Goal: Task Accomplishment & Management: Use online tool/utility

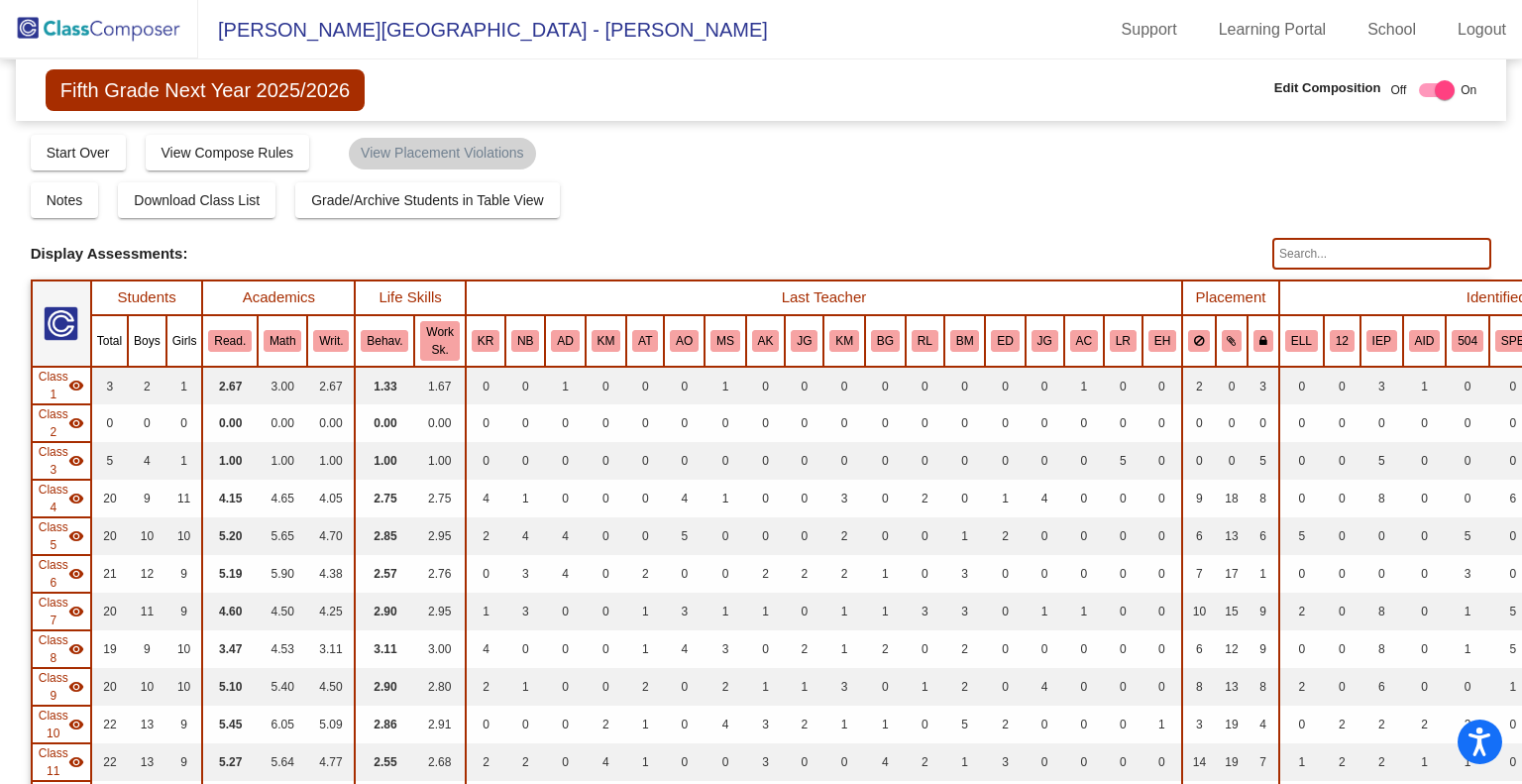
click at [79, 31] on img at bounding box center [99, 29] width 198 height 58
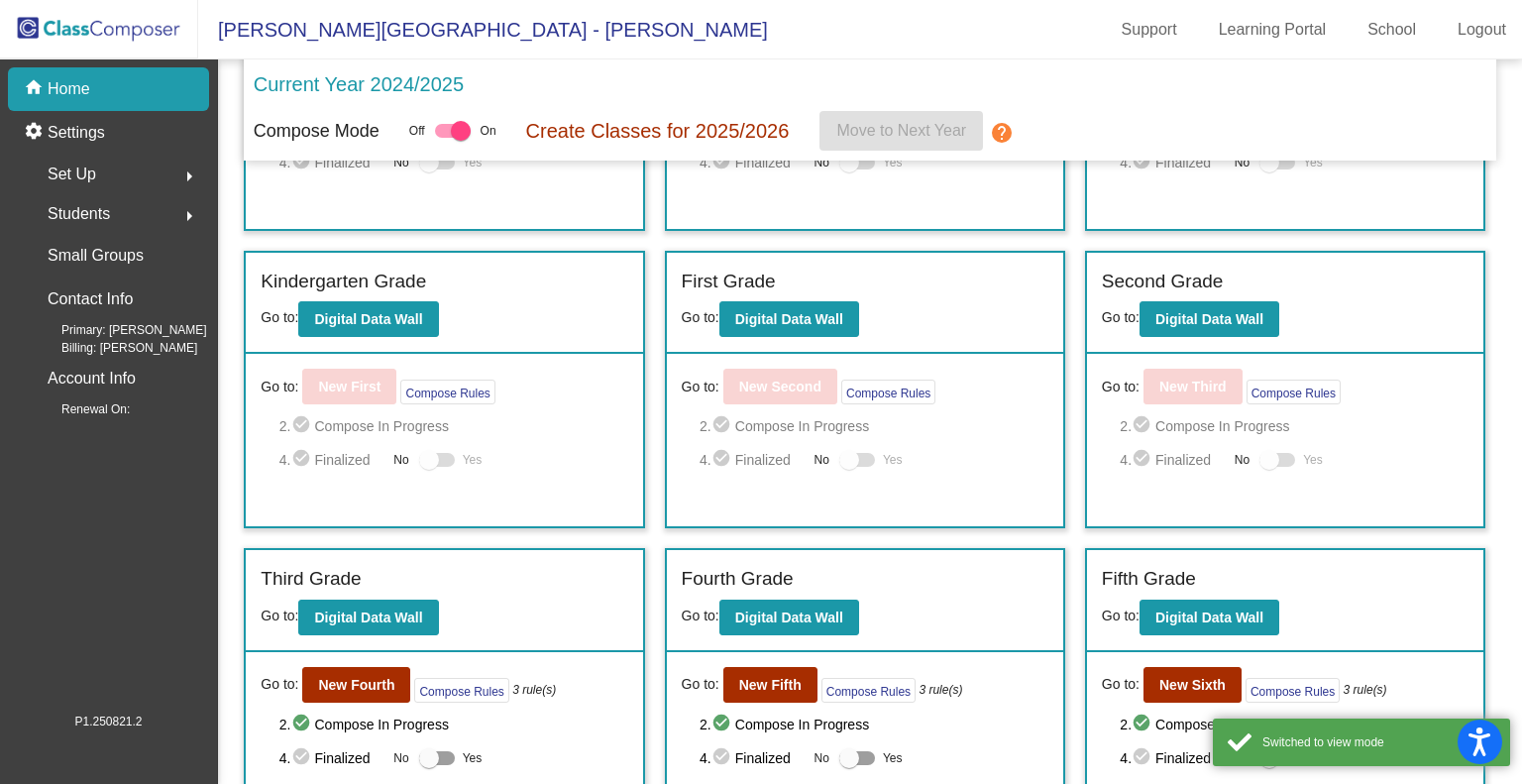
scroll to position [373, 0]
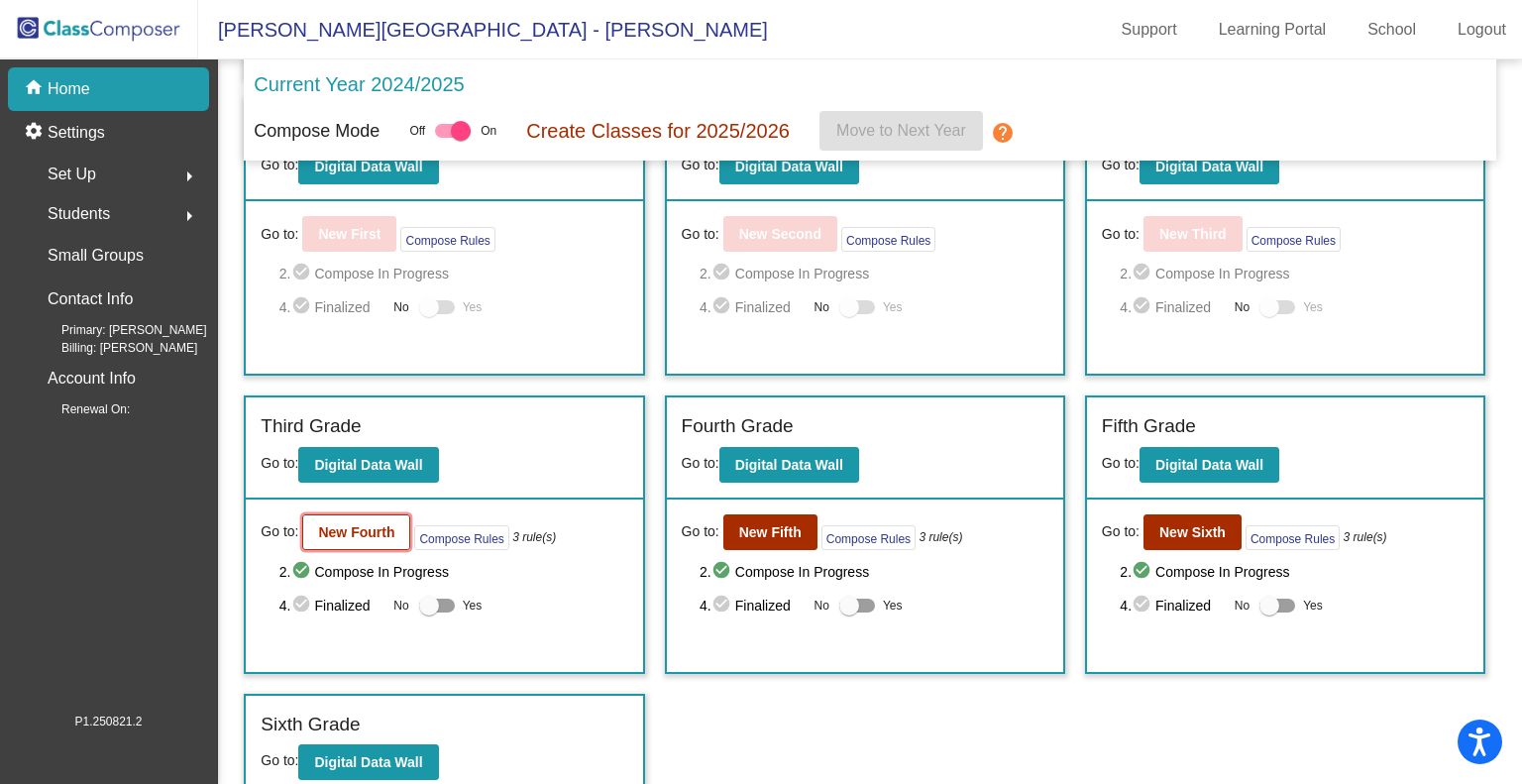
click at [319, 524] on b "New Fourth" at bounding box center [356, 532] width 76 height 16
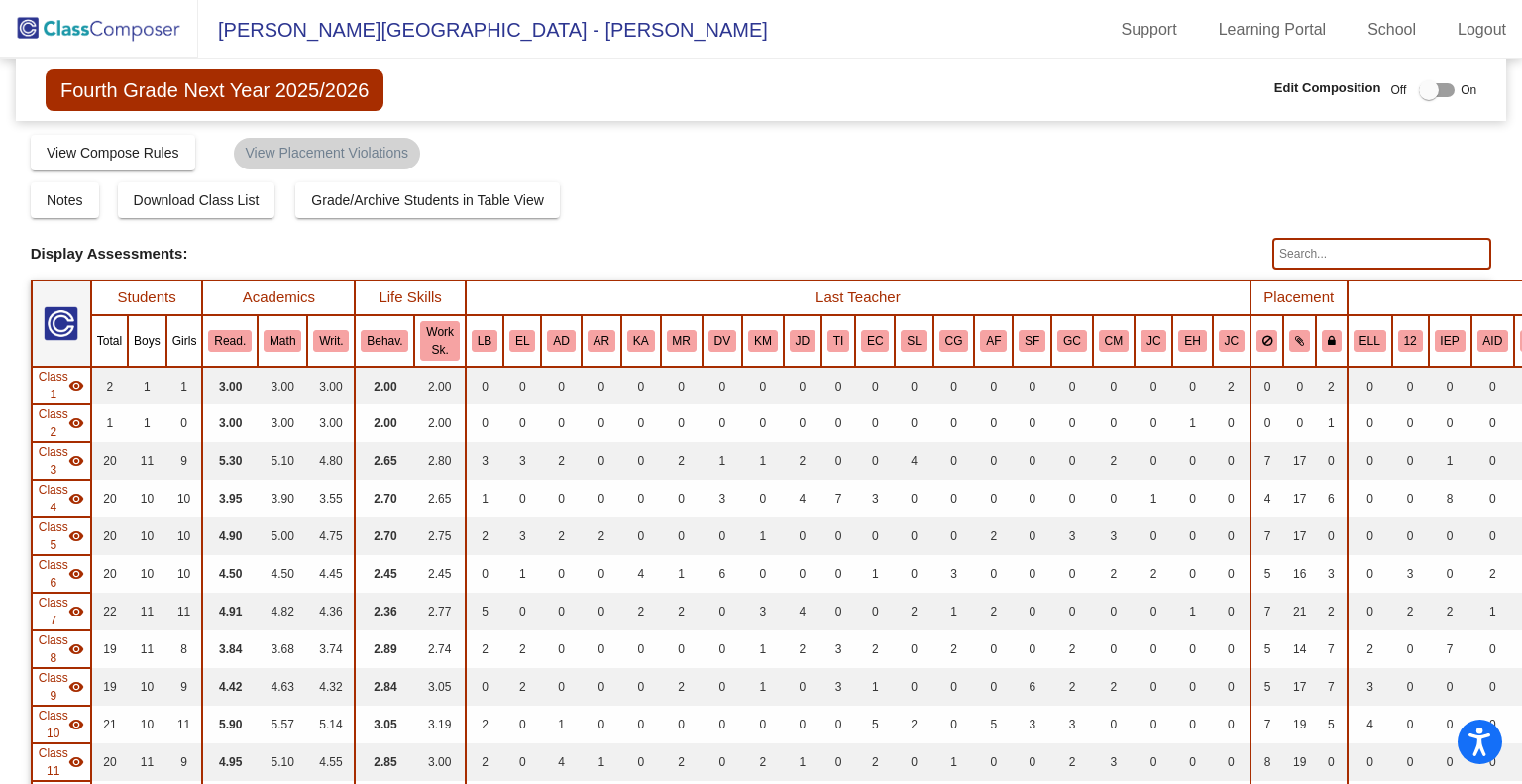
click at [1334, 246] on input "text" at bounding box center [1381, 254] width 219 height 32
type input "[PERSON_NAME]"
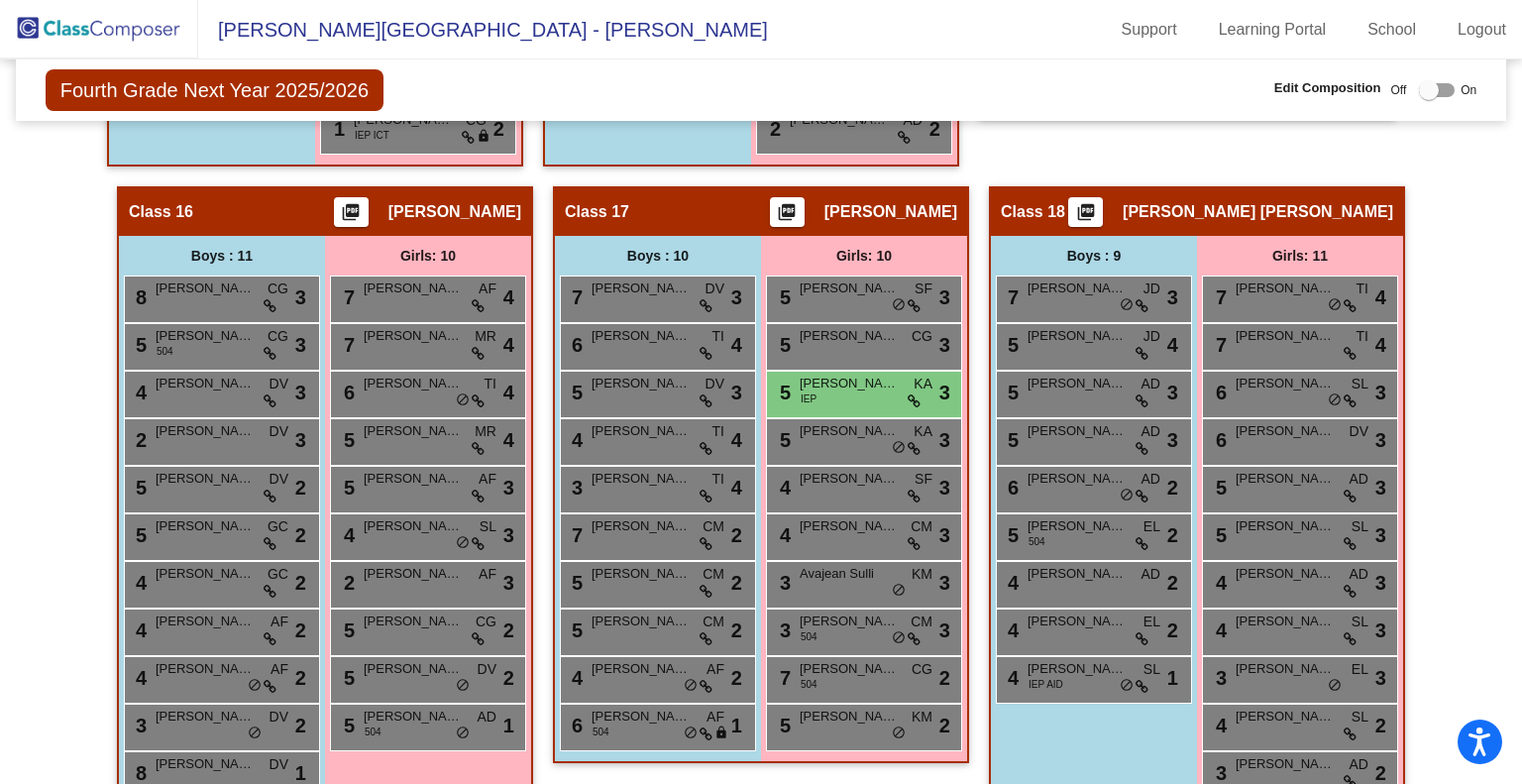
scroll to position [4122, 0]
